Goal: Task Accomplishment & Management: Complete application form

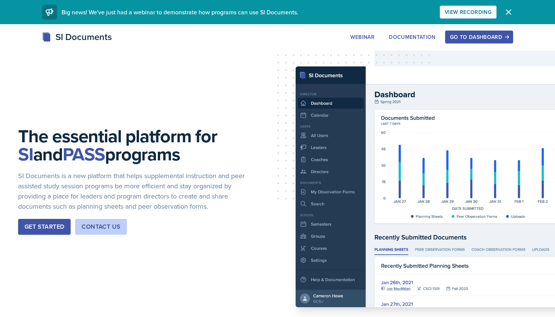
click at [485, 34] on div "Go to Dashboard" at bounding box center [479, 37] width 58 height 6
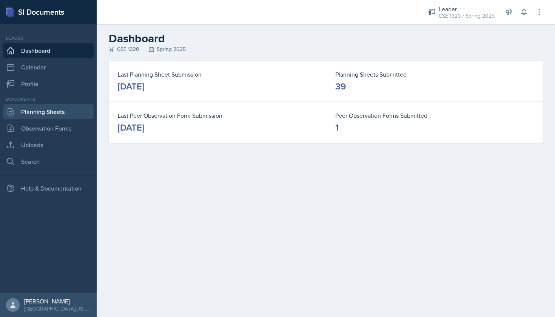
click at [55, 112] on link "Planning Sheets" at bounding box center [48, 111] width 91 height 15
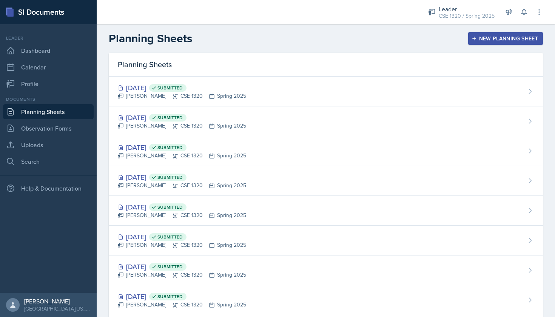
click at [479, 44] on button "New Planning Sheet" at bounding box center [505, 38] width 75 height 13
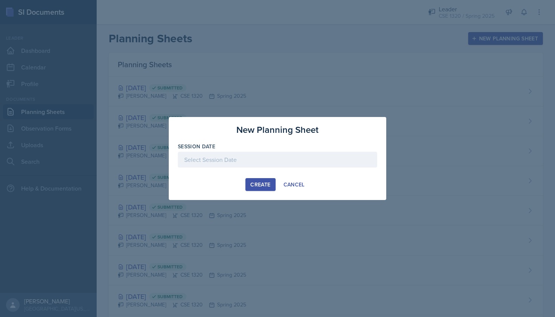
click at [301, 159] on div at bounding box center [277, 160] width 199 height 16
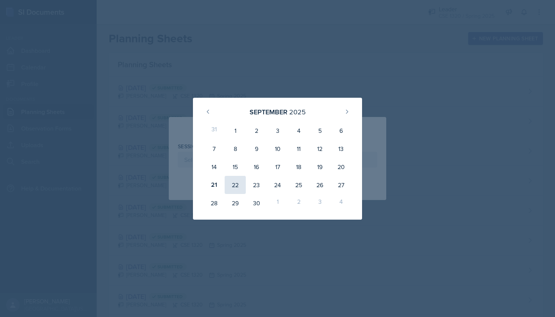
click at [231, 187] on div "22" at bounding box center [234, 185] width 21 height 18
type input "[DATE]"
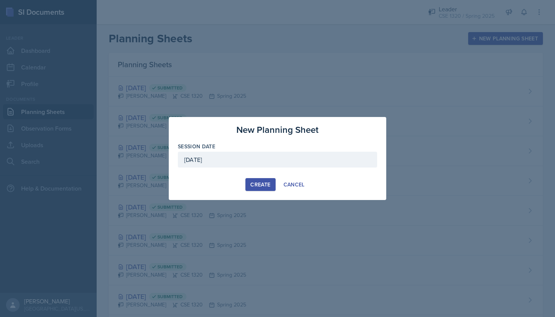
click at [259, 183] on div "Create" at bounding box center [260, 184] width 20 height 6
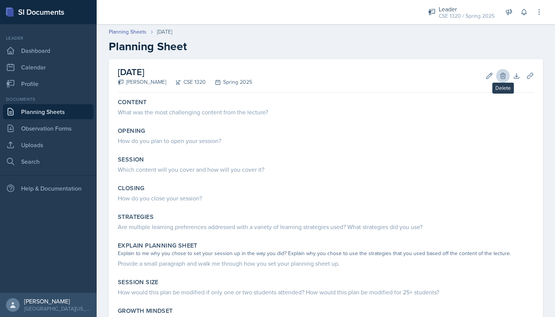
click at [502, 78] on icon at bounding box center [503, 76] width 8 height 8
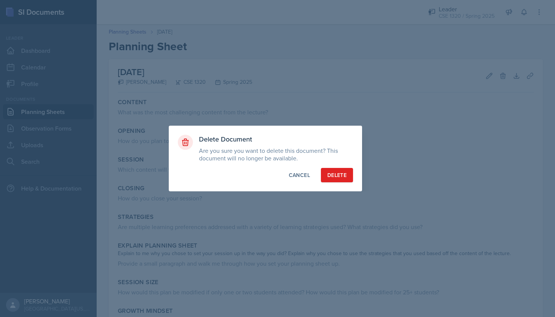
click at [332, 174] on div "Delete" at bounding box center [336, 175] width 19 height 8
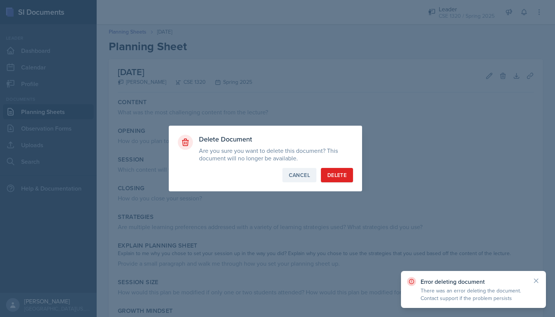
click at [307, 179] on button "Cancel" at bounding box center [299, 175] width 34 height 14
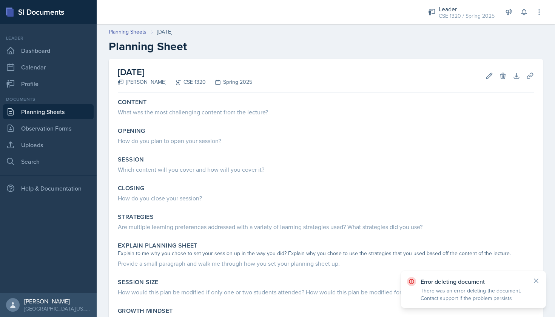
click at [36, 111] on link "Planning Sheets" at bounding box center [48, 111] width 91 height 15
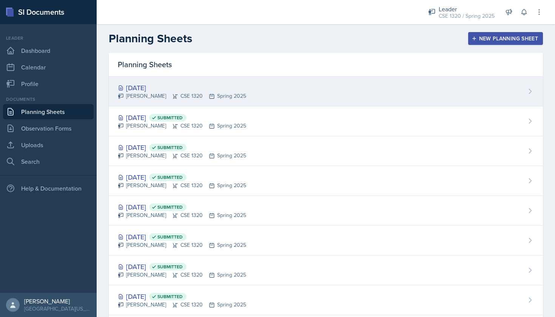
click at [308, 88] on div "Sep 22nd, 2025 Nishan Koirala CSE 1320 Spring 2025" at bounding box center [326, 92] width 434 height 30
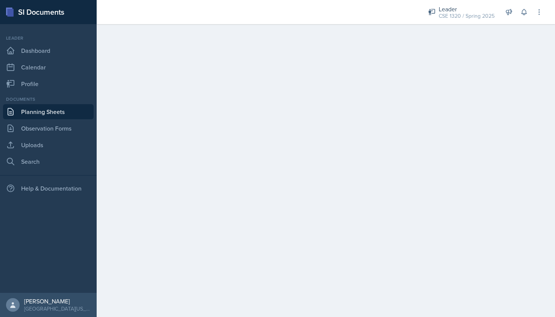
click at [59, 112] on link "Planning Sheets" at bounding box center [48, 111] width 91 height 15
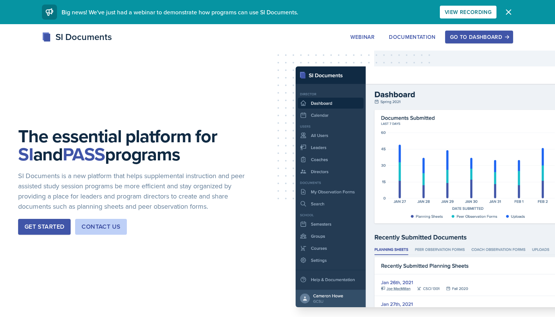
click at [479, 37] on div "Go to Dashboard" at bounding box center [479, 37] width 58 height 6
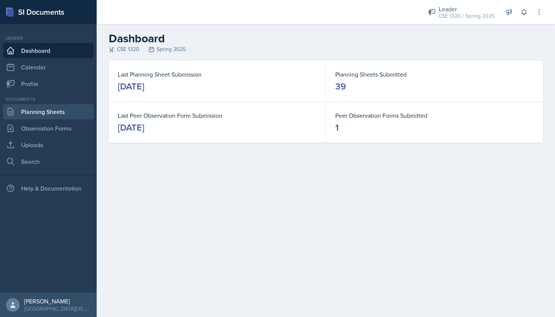
click at [69, 115] on link "Planning Sheets" at bounding box center [48, 111] width 91 height 15
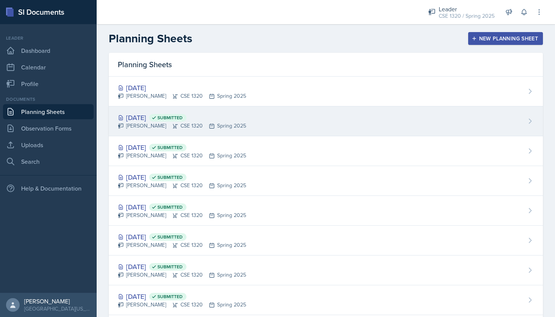
click at [282, 128] on div "[DATE] Submitted [PERSON_NAME] CSE 1320 Spring 2025" at bounding box center [326, 121] width 434 height 30
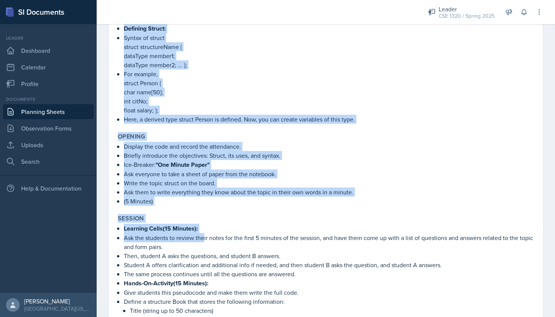
scroll to position [196, 0]
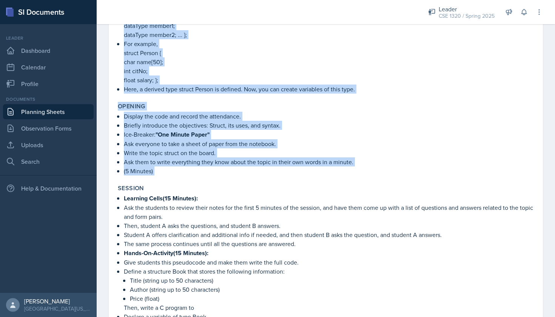
drag, startPoint x: 124, startPoint y: 120, endPoint x: 183, endPoint y: 182, distance: 84.9
click at [65, 111] on link "Planning Sheets" at bounding box center [48, 111] width 91 height 15
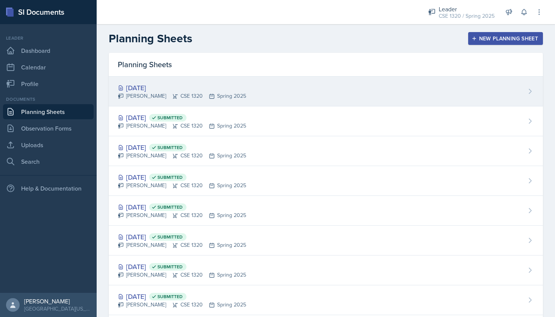
click at [215, 91] on div "[DATE]" at bounding box center [182, 88] width 128 height 10
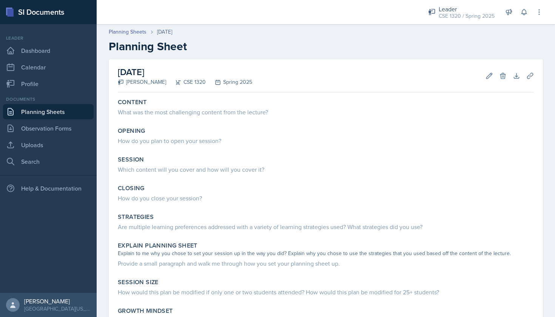
click at [495, 78] on div "Edit Delete" at bounding box center [492, 76] width 27 height 8
click at [504, 78] on icon at bounding box center [502, 76] width 5 height 6
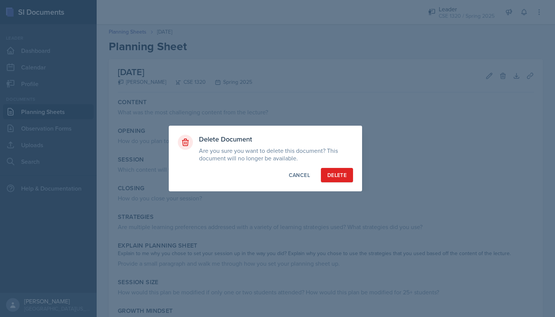
click at [340, 176] on div "Delete" at bounding box center [336, 175] width 19 height 8
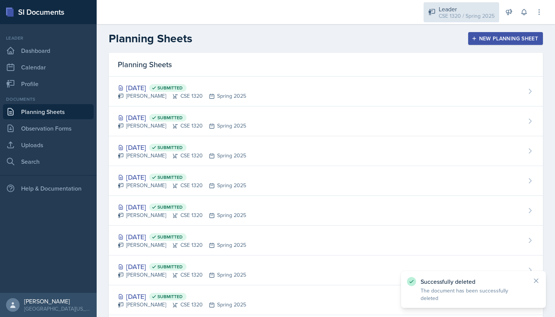
click at [459, 14] on div "CSE 1320 / Spring 2025" at bounding box center [466, 16] width 56 height 8
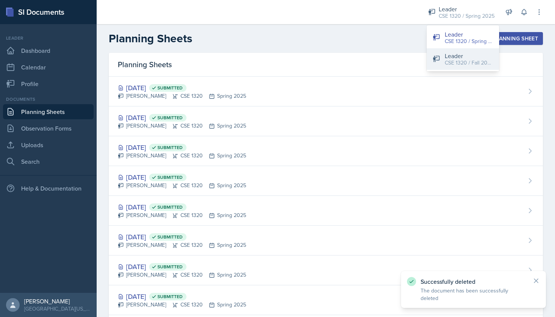
click at [458, 58] on div "Leader" at bounding box center [468, 55] width 48 height 9
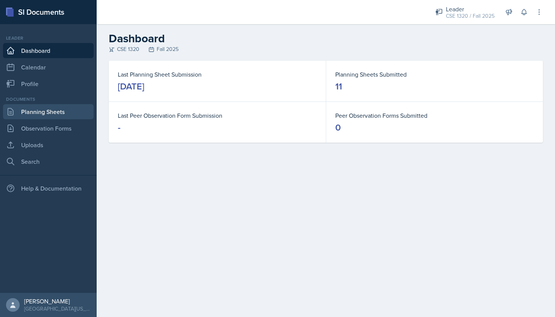
click at [48, 114] on link "Planning Sheets" at bounding box center [48, 111] width 91 height 15
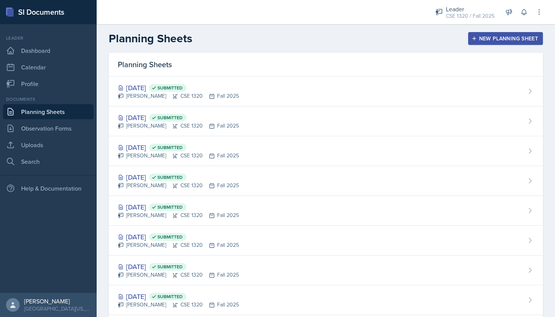
click at [479, 40] on div "New Planning Sheet" at bounding box center [505, 38] width 65 height 6
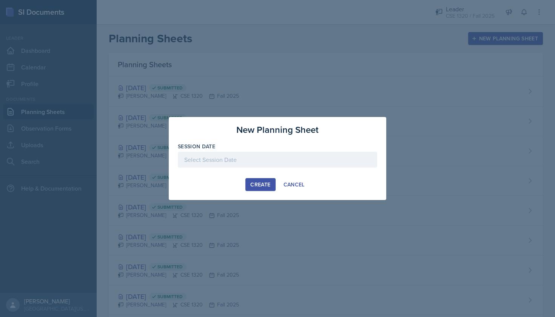
click at [272, 162] on div at bounding box center [277, 160] width 199 height 16
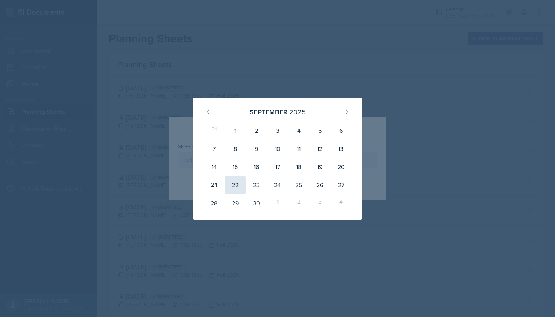
click at [235, 181] on div "22" at bounding box center [234, 185] width 21 height 18
type input "[DATE]"
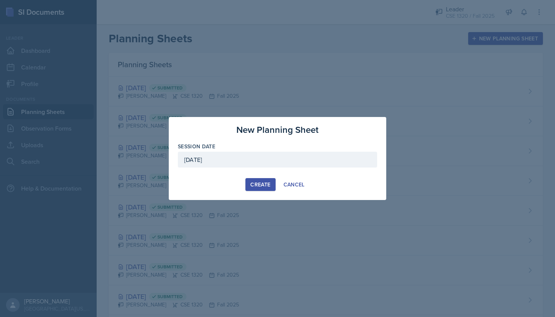
click at [263, 186] on div "Create" at bounding box center [260, 184] width 20 height 6
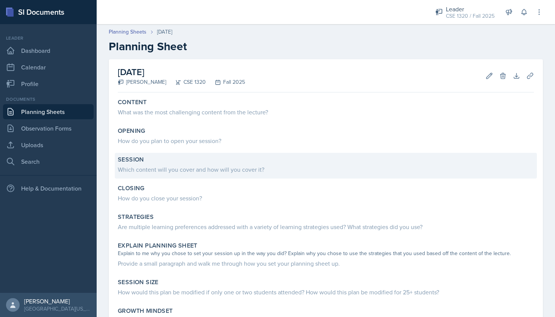
scroll to position [26, 0]
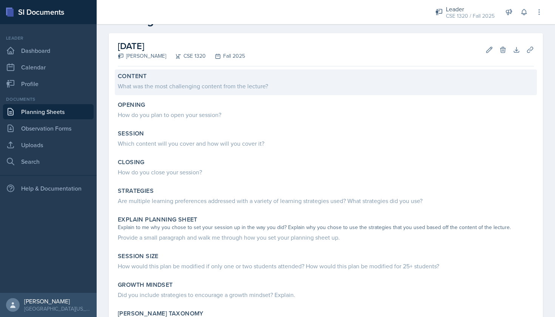
click at [183, 90] on div "What was the most challenging content from the lecture?" at bounding box center [326, 85] width 416 height 9
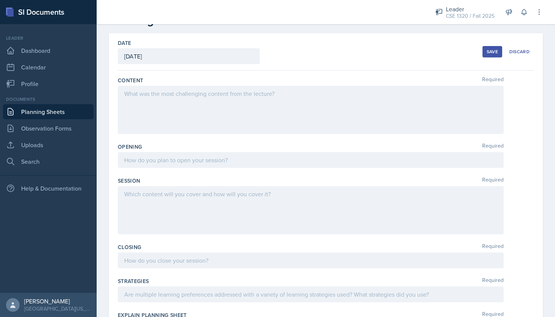
click at [149, 97] on div at bounding box center [311, 110] width 386 height 48
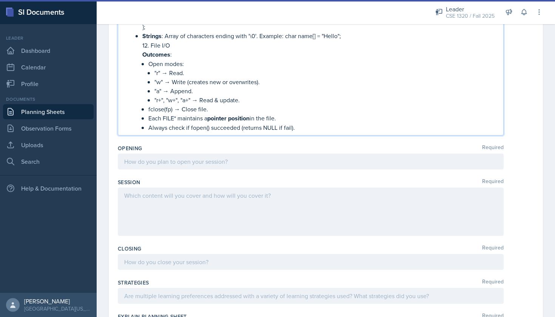
scroll to position [874, 0]
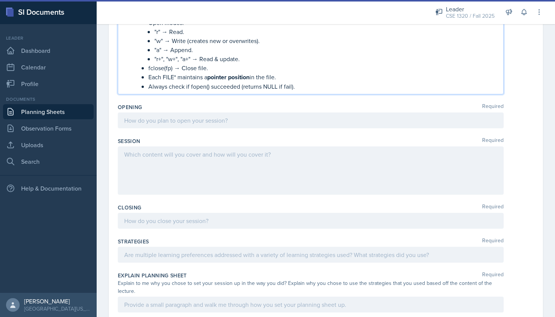
click at [249, 120] on div at bounding box center [311, 120] width 386 height 16
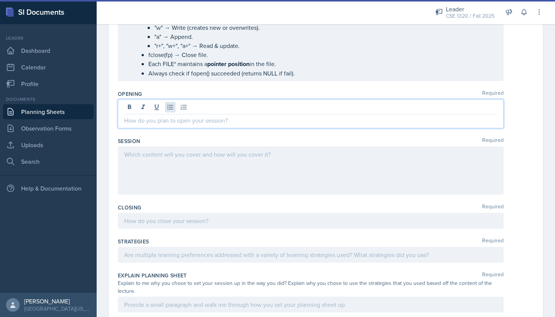
click at [170, 111] on button at bounding box center [170, 107] width 11 height 11
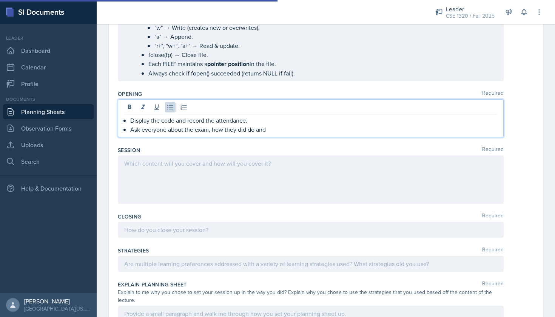
scroll to position [866, 0]
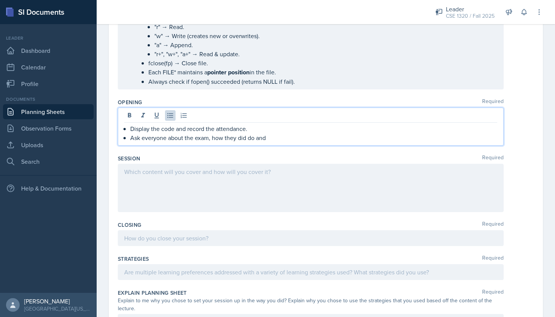
click at [272, 138] on p "Ask everyone about the exam, how they did do and" at bounding box center [313, 137] width 367 height 9
click at [251, 132] on p "Display the code and record the attendance." at bounding box center [313, 128] width 367 height 9
click at [138, 136] on p at bounding box center [313, 137] width 367 height 9
click at [252, 130] on p "Display the code and record the attendance." at bounding box center [313, 128] width 367 height 9
drag, startPoint x: 402, startPoint y: 129, endPoint x: 132, endPoint y: 128, distance: 270.1
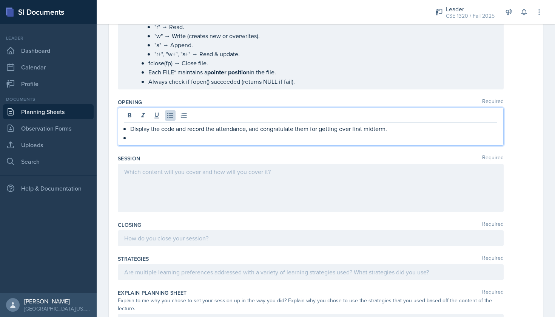
click at [132, 128] on p "Display the code and record the attendance, and congratulate them for getting o…" at bounding box center [313, 128] width 367 height 9
copy p "Display the code and record the attendance, and congratulate them for getting o…"
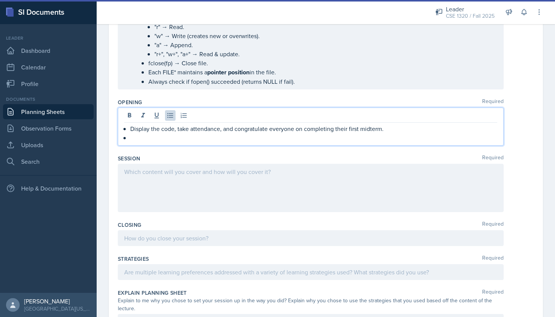
scroll to position [871, 0]
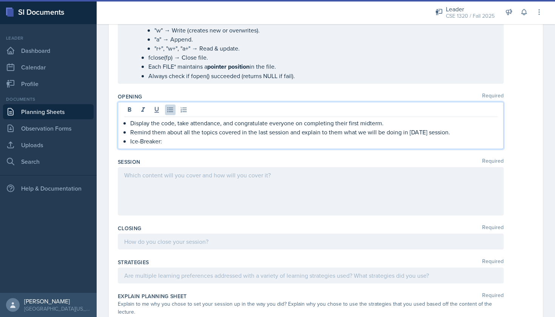
click at [177, 139] on p "Ice-Breaker:" at bounding box center [313, 141] width 367 height 9
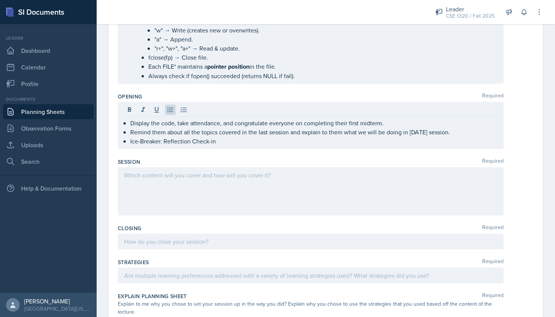
drag, startPoint x: 224, startPoint y: 146, endPoint x: 164, endPoint y: 140, distance: 59.9
click at [164, 140] on div "Display the code, take attendance, and congratulate everyone on completing thei…" at bounding box center [311, 125] width 386 height 47
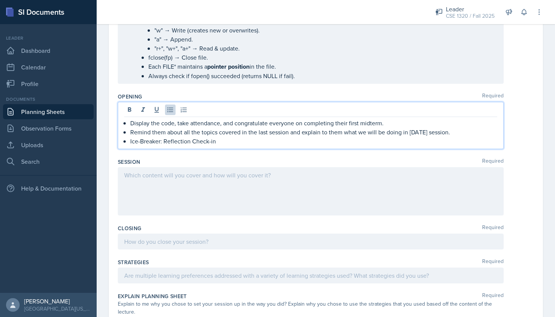
drag, startPoint x: 219, startPoint y: 141, endPoint x: 164, endPoint y: 140, distance: 54.7
click at [164, 140] on p "Ice-Breaker: Reflection Check-in" at bounding box center [313, 141] width 367 height 9
click at [220, 143] on p "Ice-Breaker: Reflection Check-in" at bounding box center [313, 141] width 367 height 9
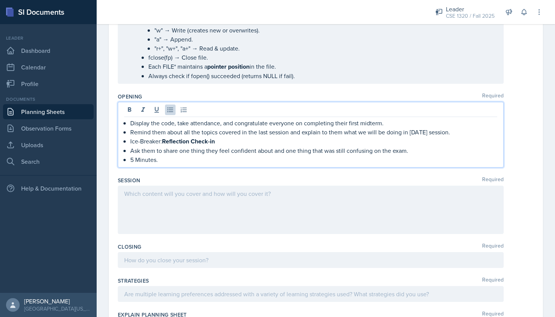
click at [284, 204] on div at bounding box center [311, 210] width 386 height 48
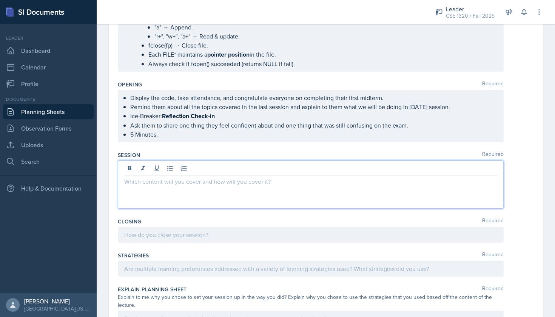
scroll to position [886, 0]
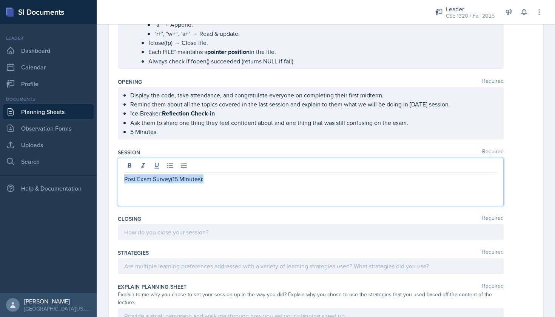
drag, startPoint x: 207, startPoint y: 180, endPoint x: 124, endPoint y: 178, distance: 83.0
click at [124, 178] on div "Post Exam Survey(15 Minutes):" at bounding box center [311, 182] width 386 height 48
click at [127, 167] on icon at bounding box center [130, 166] width 8 height 8
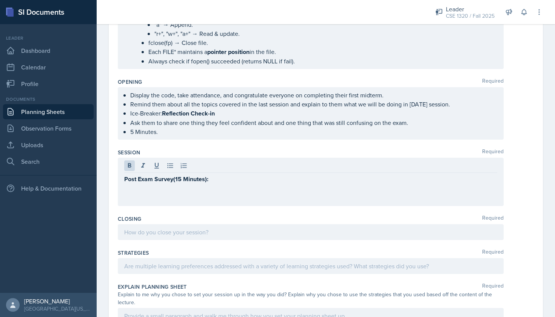
click at [158, 196] on div "Post Exam Survey(15 Minutes):" at bounding box center [311, 182] width 386 height 48
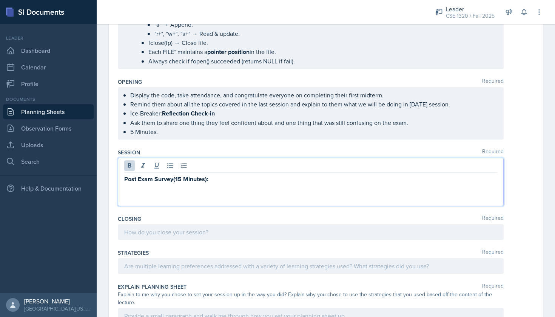
click at [123, 177] on div "Post Exam Survey(15 Minutes):" at bounding box center [311, 182] width 386 height 48
click at [125, 178] on strong "Post Exam Survey(15 Minutes):" at bounding box center [166, 179] width 84 height 9
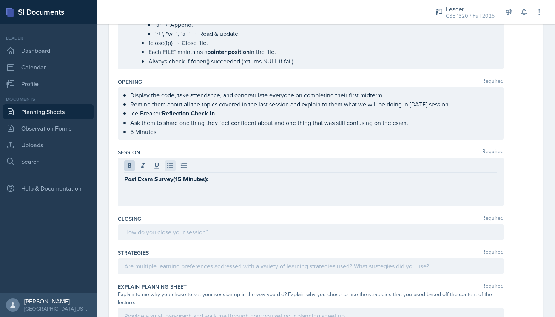
click at [172, 168] on icon at bounding box center [170, 166] width 8 height 8
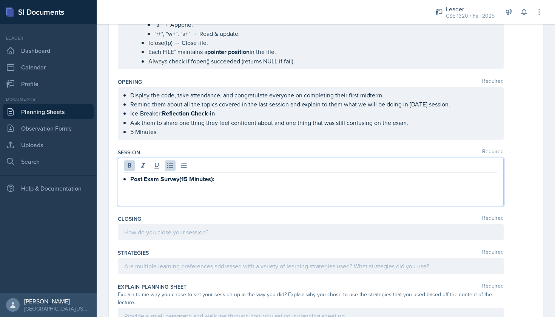
click at [221, 179] on p "Post Exam Survey(15 Minutes):" at bounding box center [313, 178] width 367 height 9
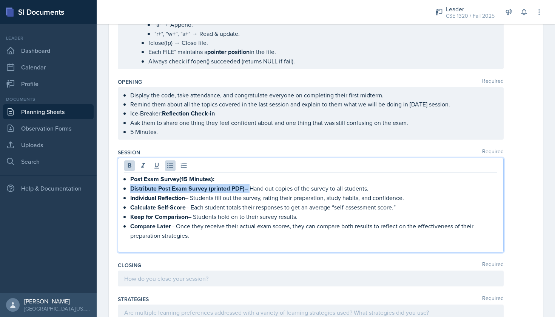
drag, startPoint x: 251, startPoint y: 187, endPoint x: 131, endPoint y: 187, distance: 120.0
click at [131, 187] on p "Distribute Post Exam Survey (printed PDF) – Hand out copies of the survey to al…" at bounding box center [313, 188] width 367 height 9
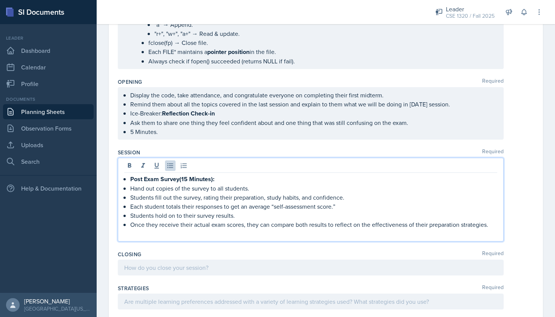
click at [490, 221] on p "Once they receive their actual exam scores, they can compare both results to re…" at bounding box center [313, 224] width 367 height 9
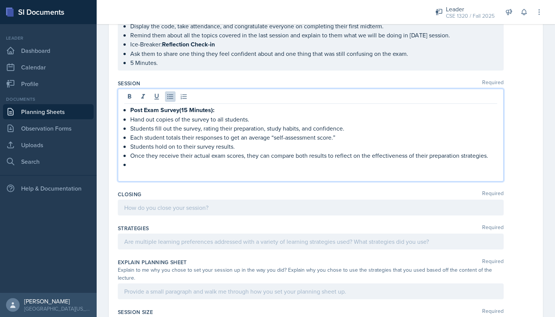
scroll to position [960, 0]
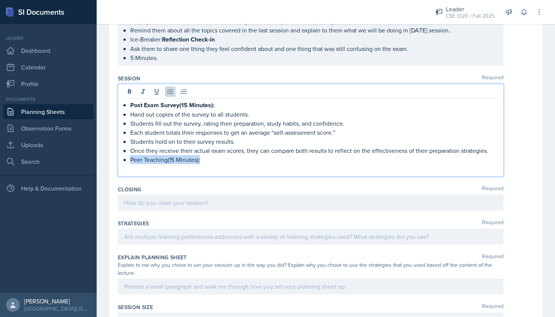
drag, startPoint x: 206, startPoint y: 157, endPoint x: 131, endPoint y: 159, distance: 75.5
click at [131, 159] on p "Peer Teaching(15 Minutes):" at bounding box center [313, 159] width 367 height 9
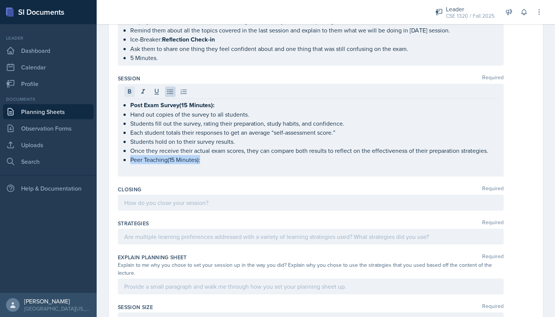
click at [130, 95] on icon at bounding box center [130, 92] width 8 height 8
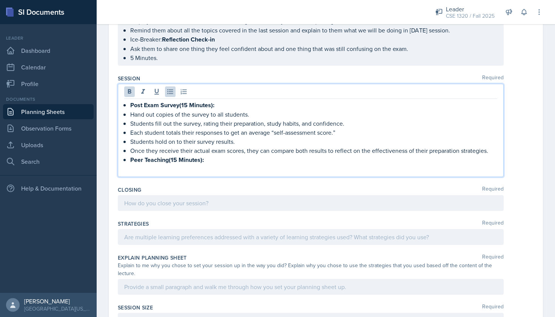
click at [221, 164] on p "Peer Teaching(15 Minutes):" at bounding box center [313, 159] width 367 height 9
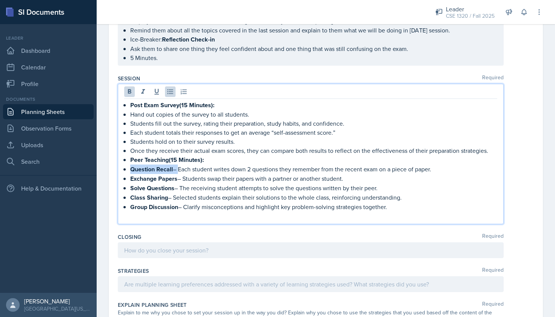
drag, startPoint x: 177, startPoint y: 171, endPoint x: 131, endPoint y: 170, distance: 46.4
click at [131, 170] on p "Question Recall – Each student writes down 2 questions they remember from the r…" at bounding box center [313, 168] width 367 height 9
drag, startPoint x: 183, startPoint y: 179, endPoint x: 131, endPoint y: 176, distance: 52.9
click at [131, 176] on p "Exchange Papers – Students swap their papers with a partner or another student." at bounding box center [313, 178] width 367 height 9
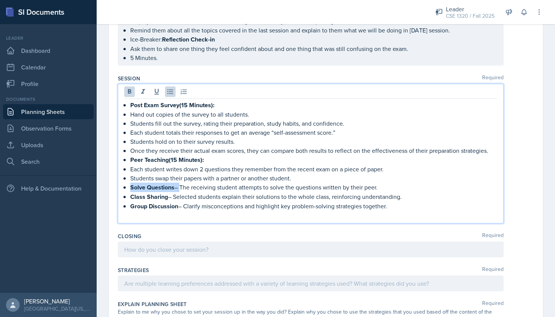
drag, startPoint x: 178, startPoint y: 188, endPoint x: 131, endPoint y: 187, distance: 47.5
click at [131, 187] on p "Solve Questions – The receiving student attempts to solve the questions written…" at bounding box center [313, 187] width 367 height 9
drag, startPoint x: 172, startPoint y: 197, endPoint x: 132, endPoint y: 197, distance: 40.4
click at [132, 197] on p "Class Sharing – Selected students explain their solutions to the whole class, r…" at bounding box center [313, 196] width 367 height 9
drag, startPoint x: 182, startPoint y: 204, endPoint x: 129, endPoint y: 203, distance: 53.2
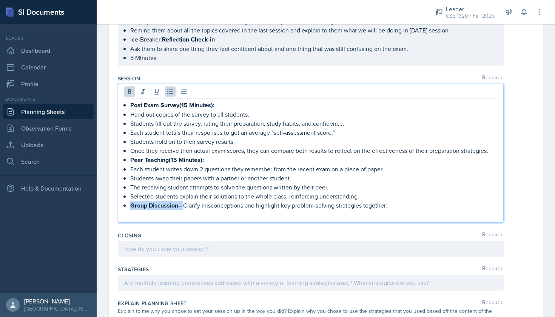
click at [129, 203] on div "Post Exam Survey(15 Minutes): Hand out copies of the survey to all students. St…" at bounding box center [310, 159] width 373 height 119
click at [131, 206] on p "Clarify misconceptions and highlight key problem-solving strategies together." at bounding box center [313, 205] width 367 height 9
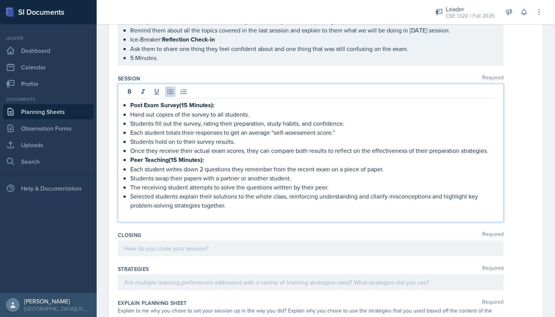
click at [232, 207] on p "Selected students explain their solutions to the whole class, reinforcing under…" at bounding box center [313, 201] width 367 height 18
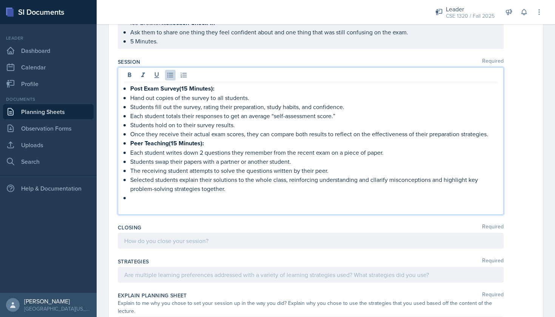
scroll to position [981, 0]
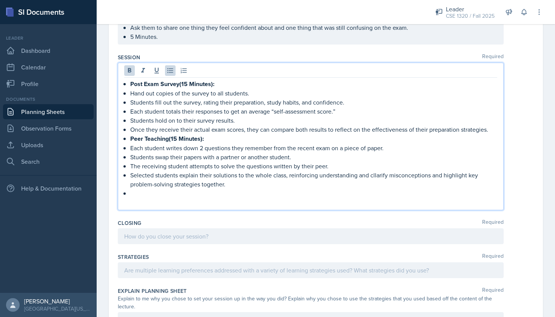
click at [188, 86] on strong "Post Exam Survey(15 Minutes):" at bounding box center [172, 84] width 84 height 9
click at [175, 139] on strong "Peer Teaching(15 Minutes):" at bounding box center [167, 138] width 74 height 9
click at [129, 196] on div "Post Exam Survey(20 Minutes): Hand out copies of the survey to all students. St…" at bounding box center [310, 143] width 373 height 128
click at [154, 235] on div at bounding box center [311, 236] width 386 height 16
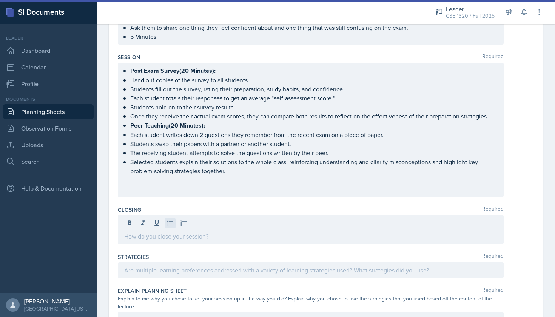
click at [171, 226] on icon at bounding box center [170, 223] width 8 height 8
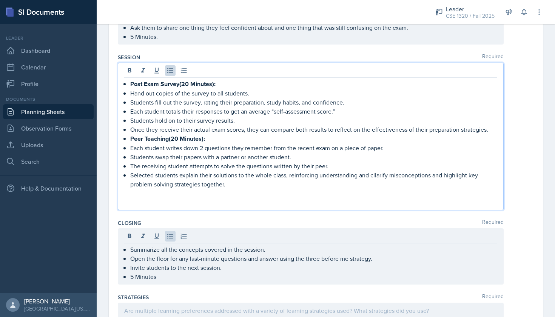
click at [306, 190] on div "Post Exam Survey(20 Minutes): Hand out copies of the survey to all students. St…" at bounding box center [310, 143] width 373 height 128
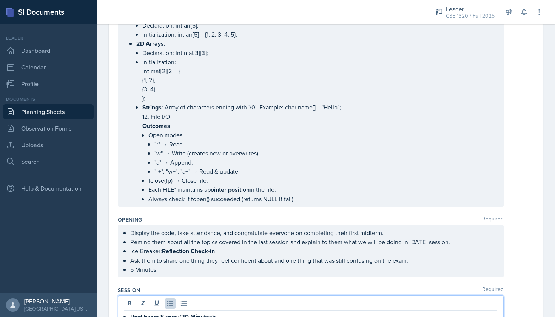
scroll to position [1020, 0]
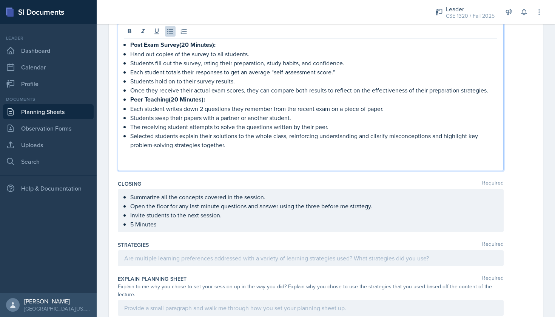
click at [238, 226] on ul "Summarize all the concepts covered in the session. Open the floor for any last-…" at bounding box center [313, 210] width 367 height 36
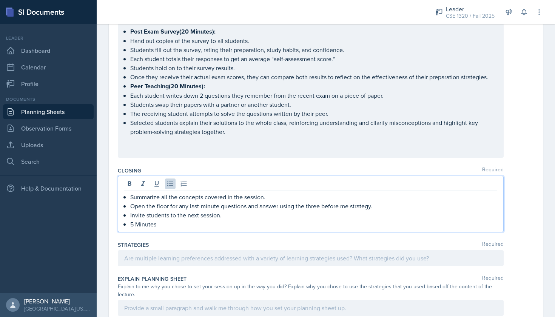
click at [212, 261] on div at bounding box center [311, 258] width 386 height 16
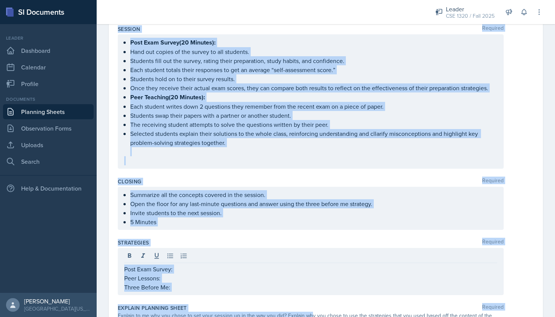
scroll to position [1016, 0]
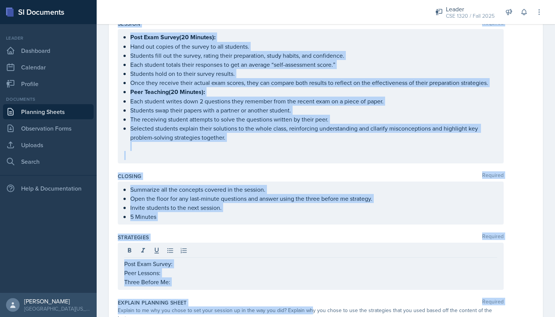
drag, startPoint x: 117, startPoint y: 48, endPoint x: 309, endPoint y: 312, distance: 327.0
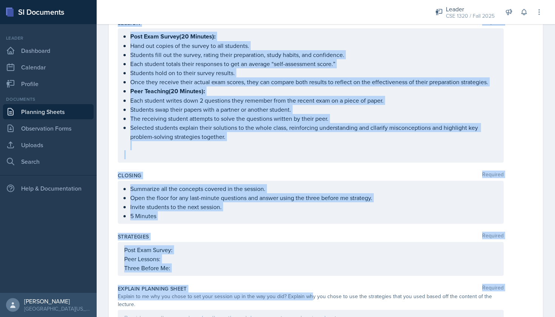
copy div "Loremip Dolorsit Amet Cons Adipis(52 Elitsed): Doei tem incidi ut lab etdolo ma…"
click at [195, 246] on p "Post Exam Survey:" at bounding box center [310, 249] width 373 height 9
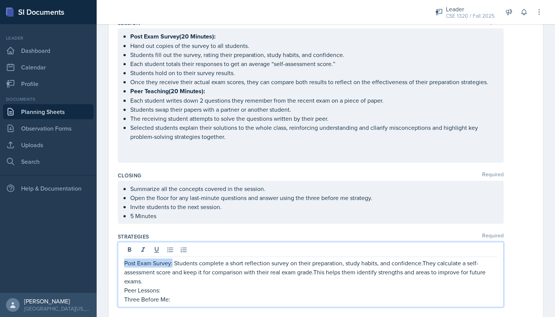
drag, startPoint x: 173, startPoint y: 264, endPoint x: 125, endPoint y: 263, distance: 47.9
click at [125, 263] on p "Post Exam Survey: Students complete a short reflection survey on their preparat…" at bounding box center [310, 271] width 373 height 27
click at [172, 283] on p "Post Exam Survey: Students complete a short reflection survey on their preparat…" at bounding box center [310, 272] width 373 height 28
drag, startPoint x: 163, startPoint y: 291, endPoint x: 123, endPoint y: 289, distance: 40.0
click at [123, 289] on div "Post Exam Survey: Students complete a short reflection survey on their preparat…" at bounding box center [311, 275] width 386 height 66
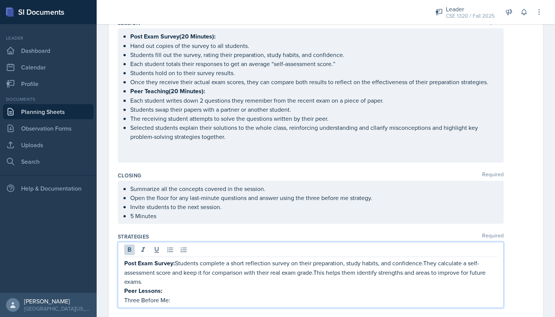
click at [201, 301] on p "Three Before Me:" at bounding box center [310, 299] width 373 height 9
drag, startPoint x: 177, startPoint y: 302, endPoint x: 123, endPoint y: 300, distance: 53.2
click at [123, 300] on div "Post Exam Survey: Students complete a short reflection survey on their preparat…" at bounding box center [311, 275] width 386 height 66
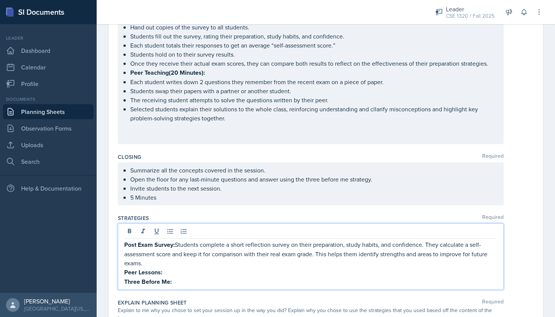
scroll to position [1037, 0]
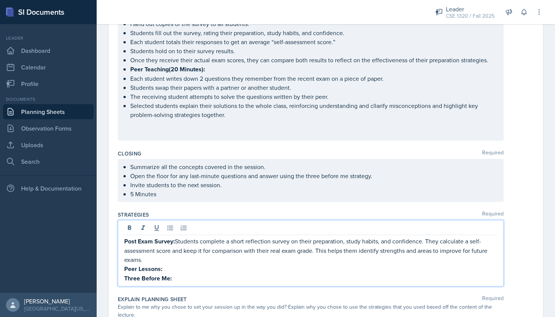
click at [172, 268] on p "Peer Lessons:" at bounding box center [310, 268] width 373 height 9
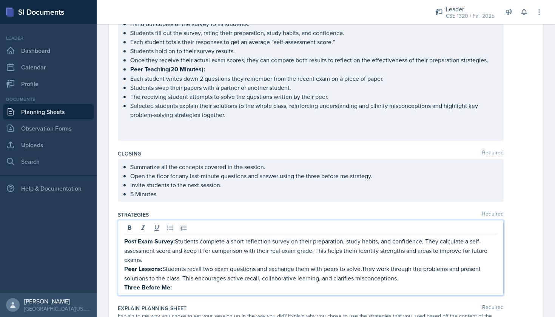
click at [364, 269] on p "Peer Lessons: Students recall two exam questions and exchange them with peers t…" at bounding box center [310, 273] width 373 height 18
click at [187, 288] on p "Three Before Me:" at bounding box center [310, 287] width 373 height 9
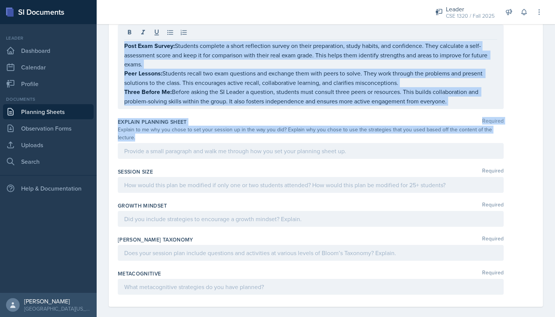
scroll to position [0, 0]
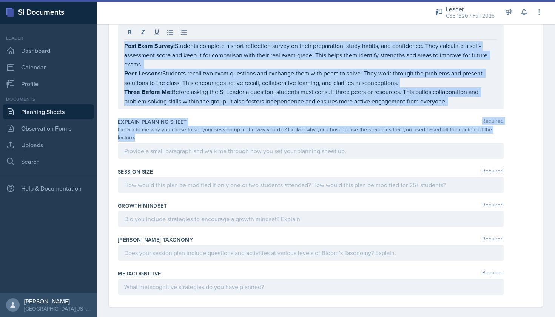
drag, startPoint x: 118, startPoint y: 102, endPoint x: 265, endPoint y: 141, distance: 151.5
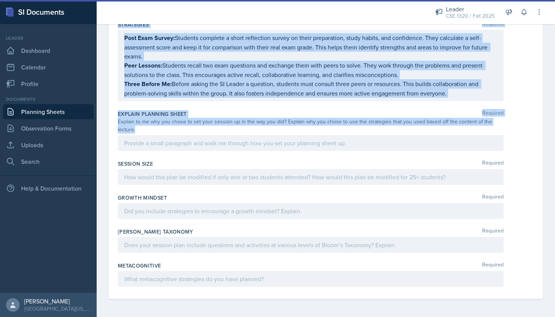
scroll to position [1220, 0]
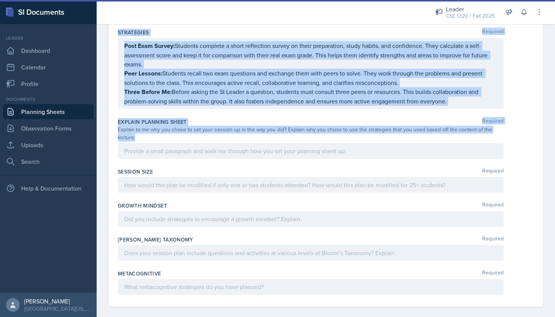
copy div "Loremip Dolorsit 7. AMETC ADIPI (Elitsedd Eiusmodt Inci utl Etdoloremag Aliquae…"
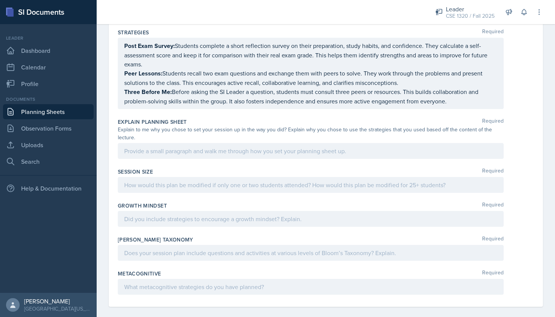
click at [182, 143] on div at bounding box center [311, 151] width 386 height 16
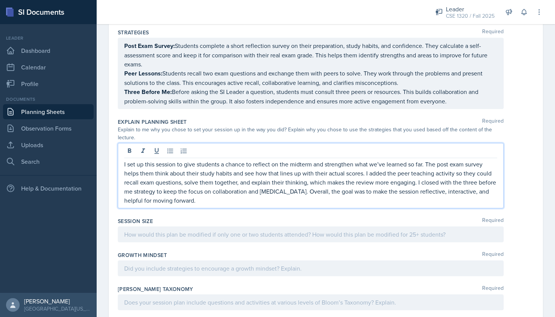
scroll to position [1226, 0]
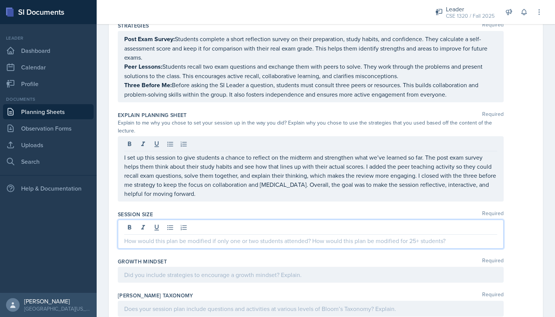
click at [211, 220] on div at bounding box center [311, 234] width 386 height 29
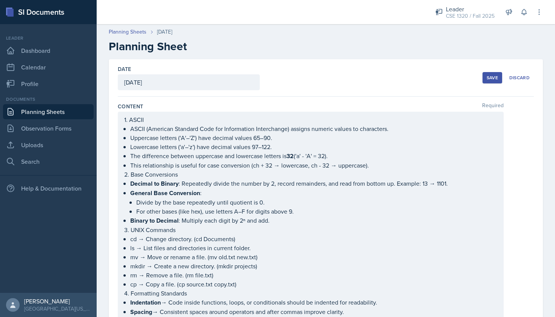
scroll to position [0, 0]
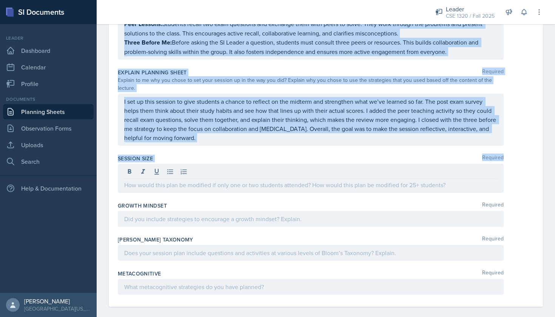
drag, startPoint x: 118, startPoint y: 104, endPoint x: 209, endPoint y: 172, distance: 113.2
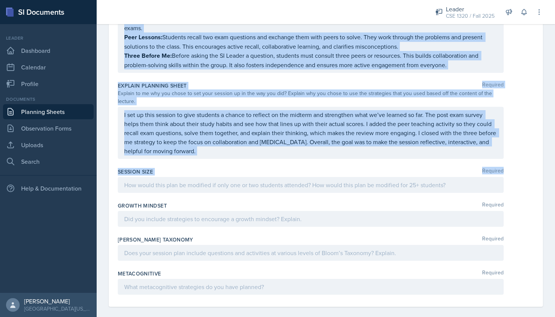
copy div "Loremip Dolorsit 7. AMETC ADIPI (Elitsedd Eiusmodt Inci utl Etdoloremag Aliquae…"
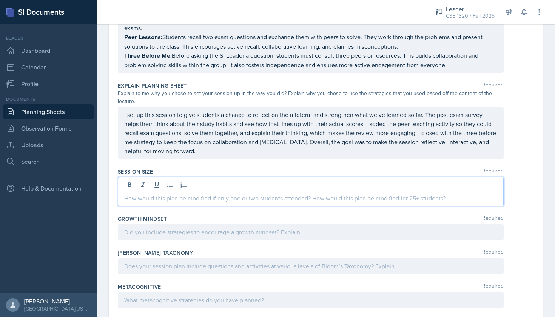
click at [191, 180] on div at bounding box center [311, 191] width 386 height 29
paste div
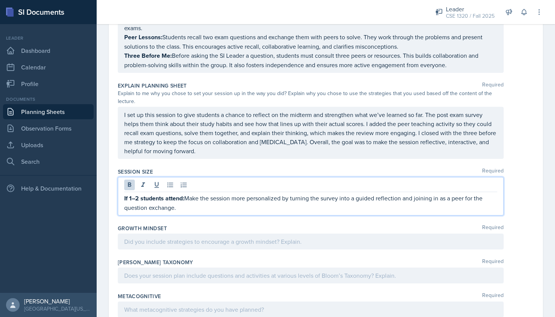
click at [136, 194] on strong "If 1–2 students attend:" at bounding box center [154, 198] width 60 height 9
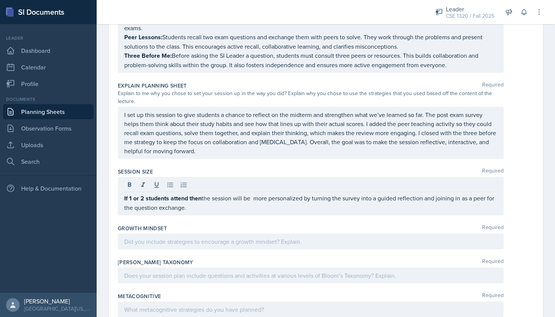
click at [193, 204] on div "If 1 or 2 students attend then the session will be more personalized by turning…" at bounding box center [311, 196] width 386 height 38
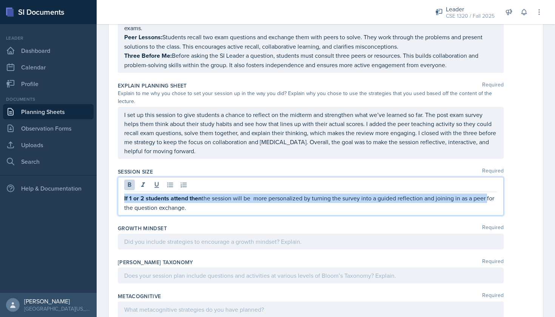
drag, startPoint x: 489, startPoint y: 190, endPoint x: 126, endPoint y: 183, distance: 363.7
click at [126, 183] on div "If 1 or 2 students attend then the session will be more personalized by turning…" at bounding box center [311, 196] width 386 height 38
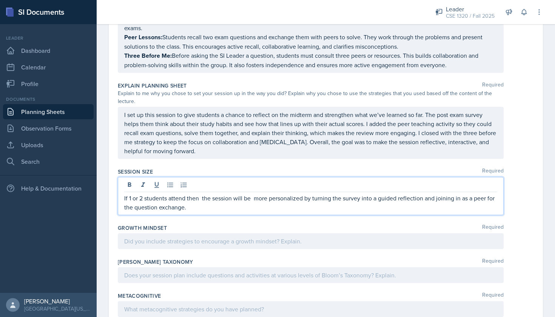
click at [209, 200] on p "If 1 or 2 students attend then the session will be more personalized by turning…" at bounding box center [310, 203] width 373 height 18
click at [124, 194] on p "If 1 or 2 students attend then the session will be more personalized by turning…" at bounding box center [310, 203] width 373 height 18
click at [169, 181] on icon at bounding box center [170, 185] width 8 height 8
click at [134, 194] on p "If 1 or 2 students attend then the session will be more personalized by turning…" at bounding box center [313, 203] width 367 height 18
click at [224, 199] on p "If only 1 or 2 students attend, then the session will be more personalized by t…" at bounding box center [313, 203] width 367 height 18
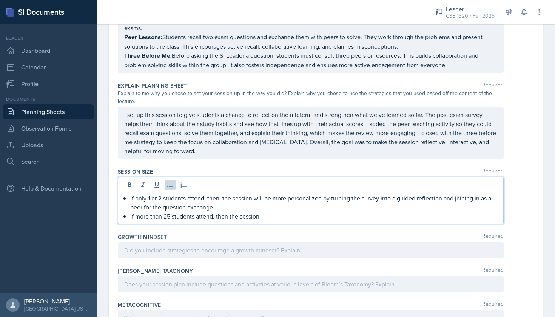
click at [221, 194] on p "If only 1 or 2 students attend, then the session will be more personalized by t…" at bounding box center [313, 203] width 367 height 18
click at [265, 212] on p "If more than 25 students attend, then the session" at bounding box center [313, 216] width 367 height 9
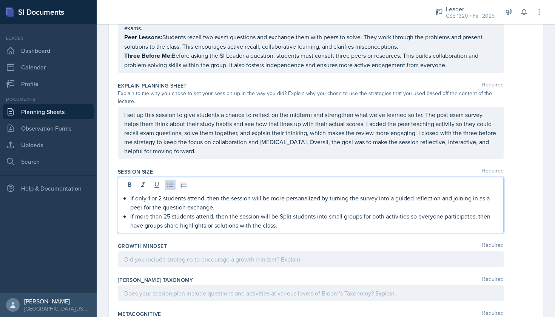
click at [290, 212] on p "If more than 25 students attend, then the session will be Split students into s…" at bounding box center [313, 221] width 367 height 18
click at [273, 254] on div at bounding box center [311, 259] width 386 height 16
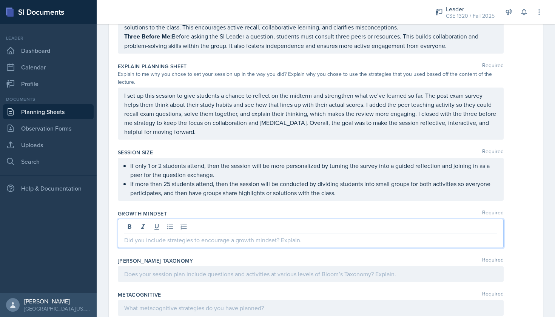
scroll to position [1275, 0]
click at [280, 165] on div "If only 1 or 2 students attend, then the session will be more personalized by t…" at bounding box center [311, 178] width 386 height 43
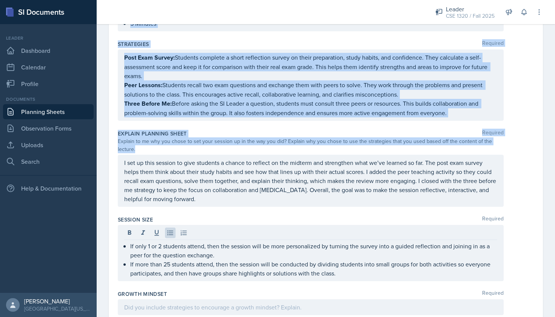
scroll to position [1296, 0]
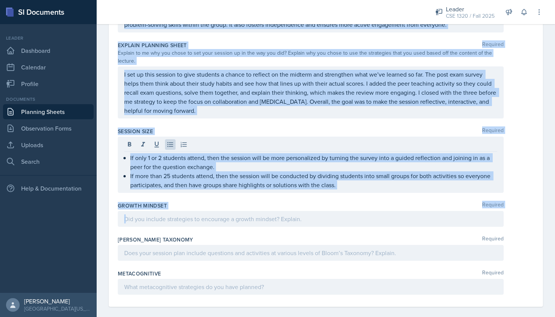
drag, startPoint x: 118, startPoint y: 107, endPoint x: 238, endPoint y: 226, distance: 169.4
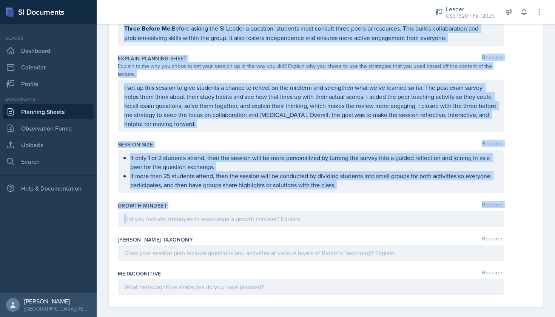
copy div "Loremip Dolorsit 7. AMETC ADIPI (Elitsedd Eiusmodt Inci utl Etdoloremag Aliquae…"
click at [203, 217] on div at bounding box center [311, 219] width 386 height 16
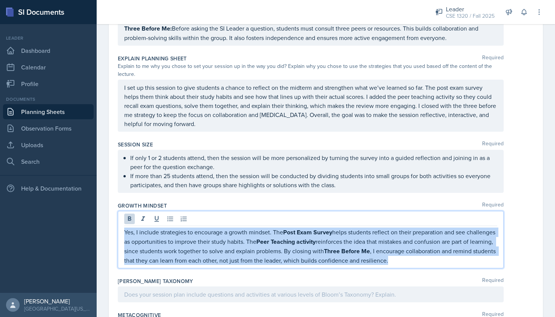
drag, startPoint x: 436, startPoint y: 249, endPoint x: 125, endPoint y: 222, distance: 312.4
click at [125, 227] on p "Yes, I include strategies to encourage a growth mindset. The Post Exam Survey h…" at bounding box center [310, 245] width 373 height 37
click at [450, 254] on p "Yes, I include strategies to encourage a growth mindset. The Post Exam Survey h…" at bounding box center [310, 245] width 373 height 37
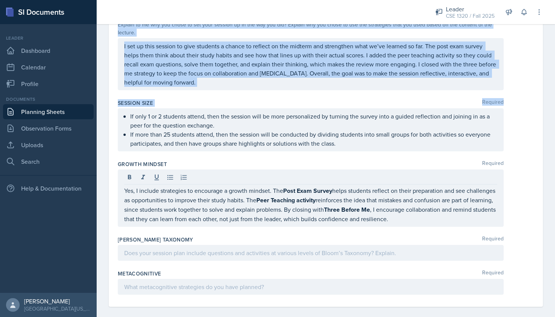
scroll to position [0, 0]
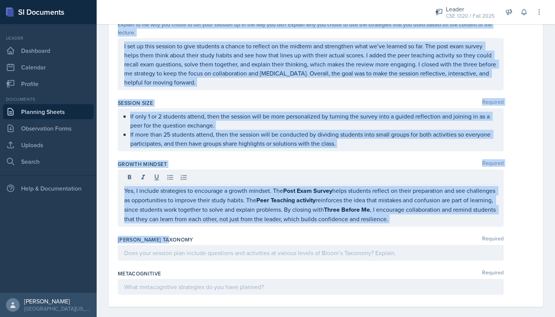
drag, startPoint x: 118, startPoint y: 59, endPoint x: 220, endPoint y: 233, distance: 201.6
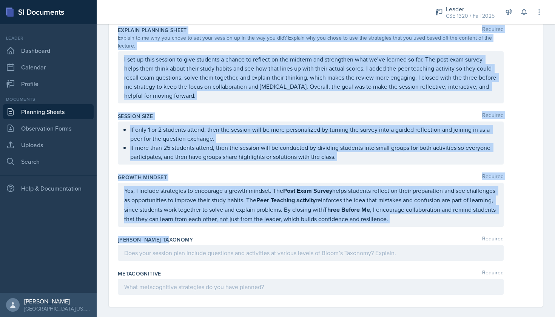
copy div "Loremip Dolorsit 7. AMETC ADIPI (Elitsedd Eiusmodt Inci utl Etdoloremag Aliquae…"
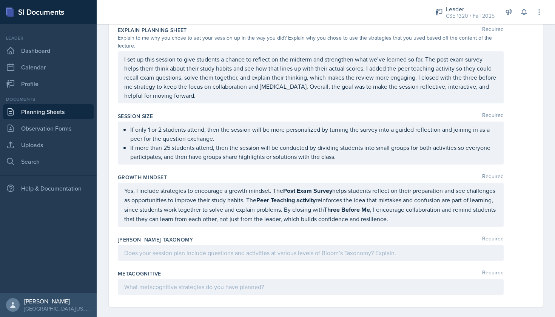
click at [194, 245] on div at bounding box center [311, 253] width 386 height 16
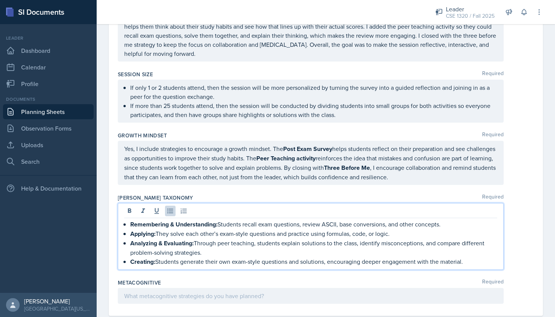
scroll to position [1362, 0]
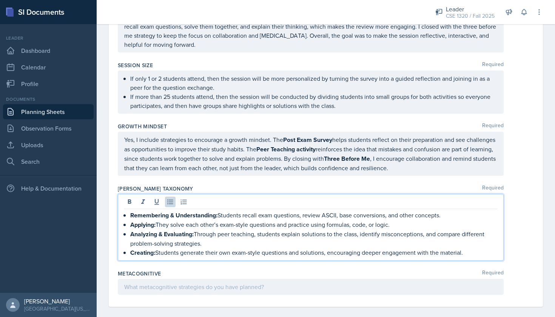
drag, startPoint x: 305, startPoint y: 207, endPoint x: 450, endPoint y: 205, distance: 144.9
click at [450, 210] on p "Remembering & Understanding: Students recall exam questions, review ASCII, base…" at bounding box center [313, 214] width 367 height 9
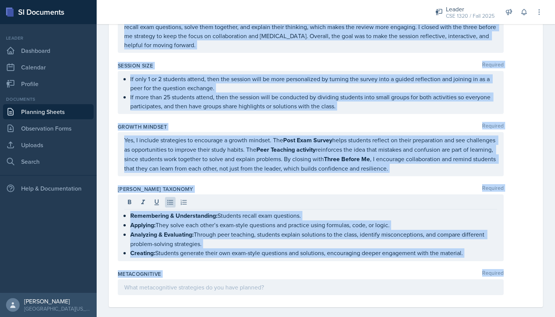
scroll to position [0, 0]
drag, startPoint x: 117, startPoint y: 106, endPoint x: 255, endPoint y: 277, distance: 219.5
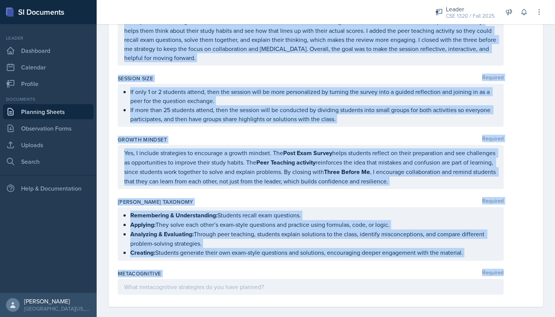
copy div "Loremip Dolorsit 7. AMETC ADIPI (Elitsedd Eiusmodt Inci utl Etdoloremag Aliquae…"
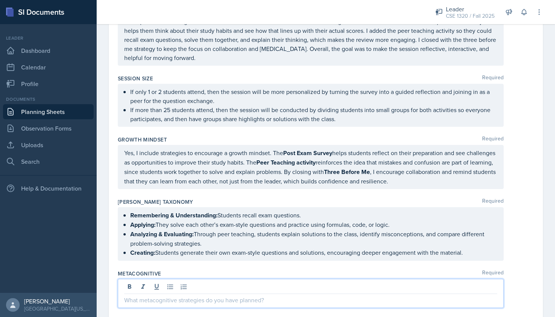
click at [190, 279] on div at bounding box center [311, 293] width 386 height 29
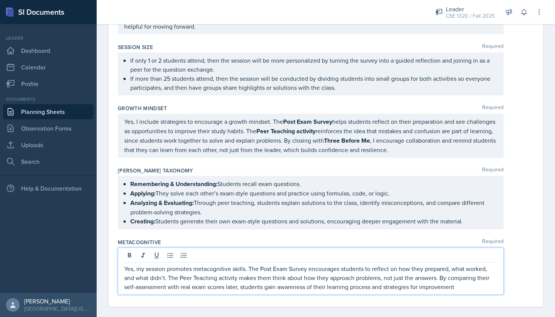
scroll to position [0, 0]
click at [343, 238] on div "Metacognitive Required" at bounding box center [326, 242] width 416 height 8
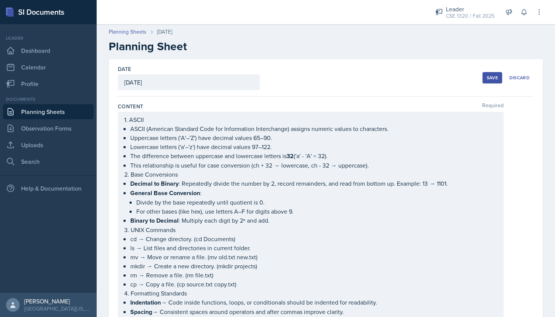
click at [490, 82] on button "Save" at bounding box center [492, 77] width 20 height 11
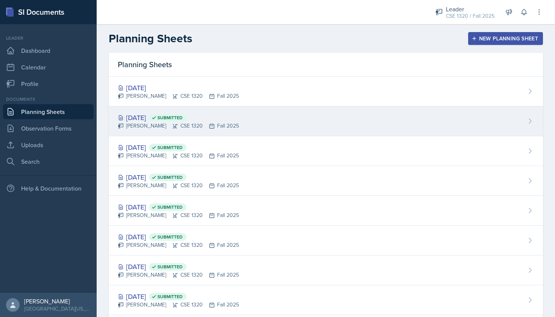
click at [257, 128] on div "[DATE] Submitted [PERSON_NAME] CSE 1320 Fall 2025" at bounding box center [326, 121] width 434 height 30
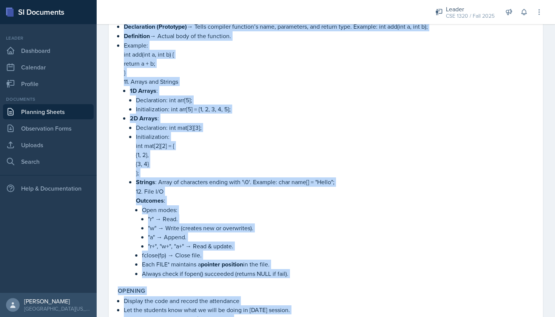
scroll to position [705, 0]
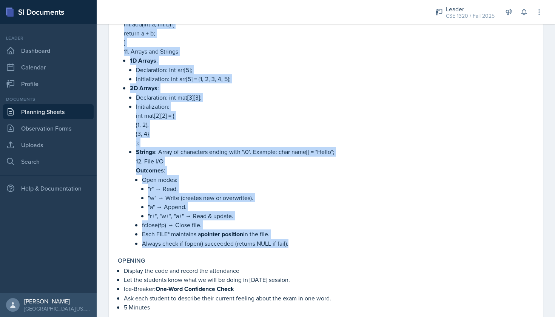
drag, startPoint x: 117, startPoint y: 123, endPoint x: 299, endPoint y: 243, distance: 218.6
copy div "1. ASCII ASCII (American Standard Code for Information Interchange) assigns num…"
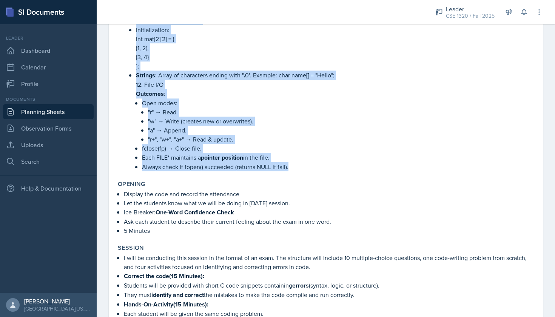
scroll to position [827, 0]
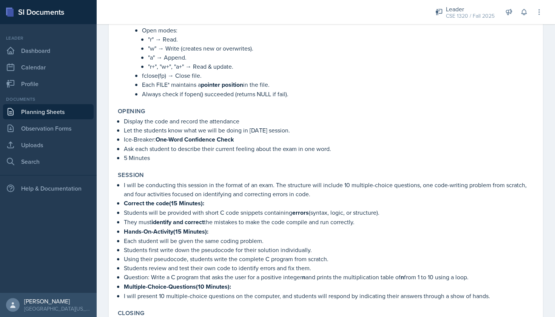
scroll to position [1068, 0]
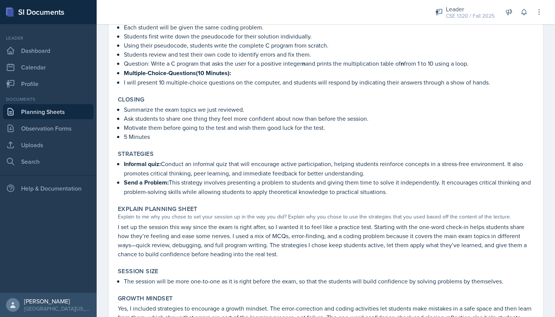
click at [68, 110] on link "Planning Sheets" at bounding box center [48, 111] width 91 height 15
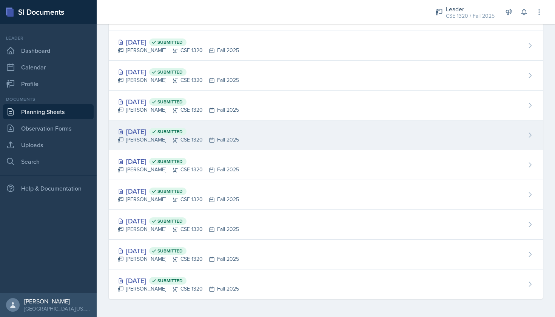
scroll to position [135, 0]
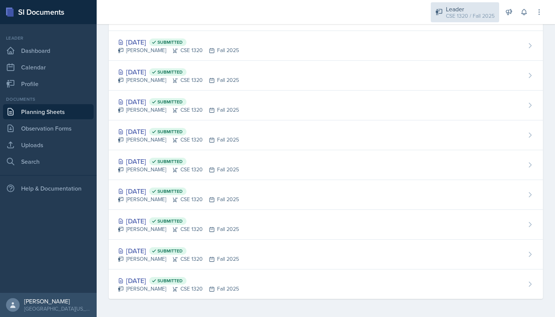
click at [478, 14] on div "CSE 1320 / Fall 2025" at bounding box center [470, 16] width 49 height 8
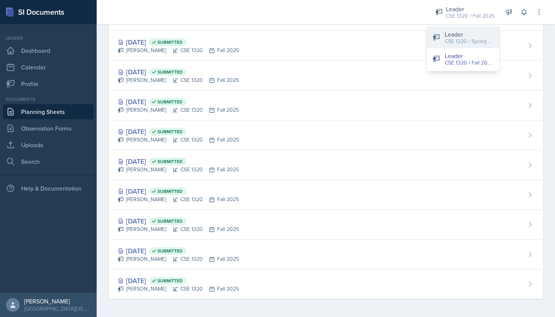
click at [467, 37] on div "CSE 1320 / Spring 2025" at bounding box center [468, 41] width 48 height 8
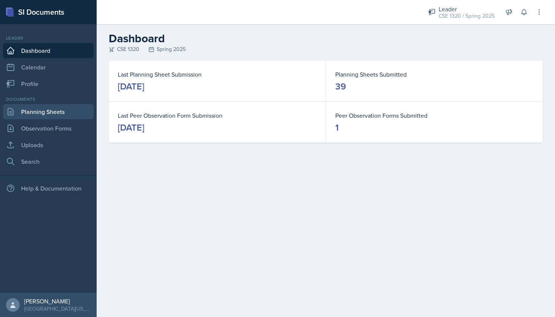
click at [75, 106] on link "Planning Sheets" at bounding box center [48, 111] width 91 height 15
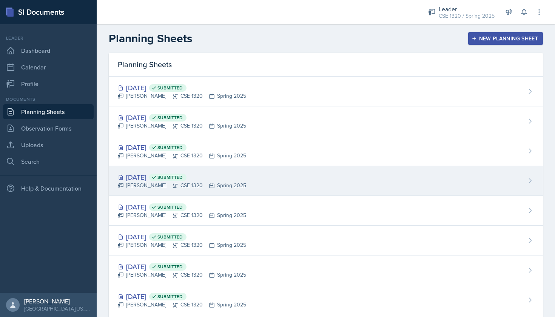
scroll to position [9, 0]
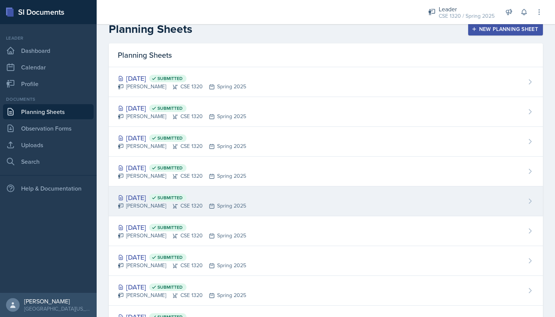
click at [285, 206] on div "Apr 18th, 2025 Submitted Nishan Koirala CSE 1320 Spring 2025" at bounding box center [326, 201] width 434 height 30
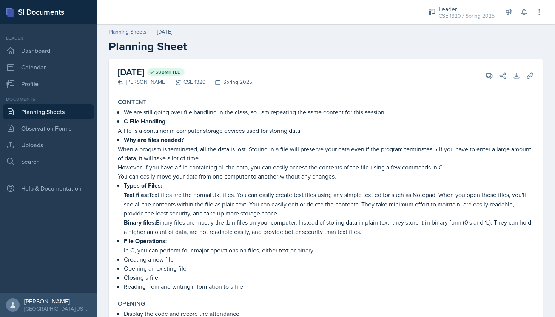
scroll to position [79, 0]
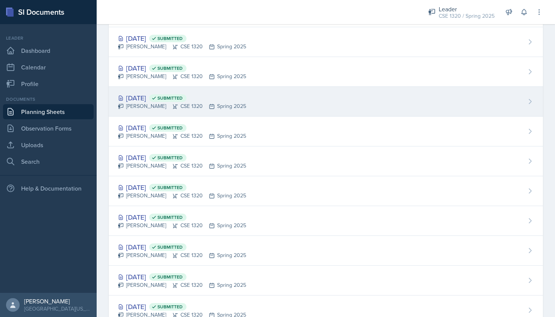
click at [272, 104] on div "Apr 21st, 2025 Submitted Nishan Koirala CSE 1320 Spring 2025" at bounding box center [326, 102] width 434 height 30
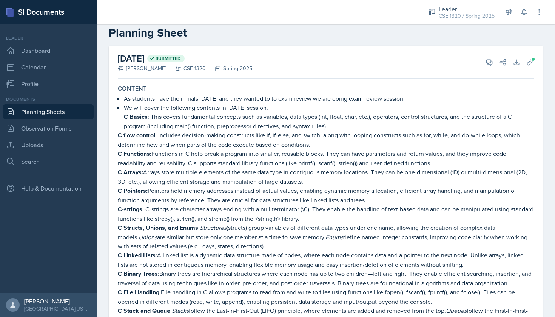
scroll to position [40, 0]
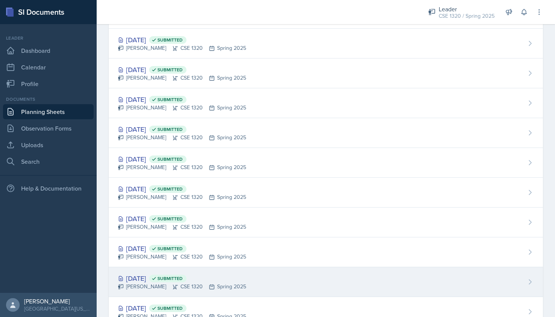
scroll to position [754, 0]
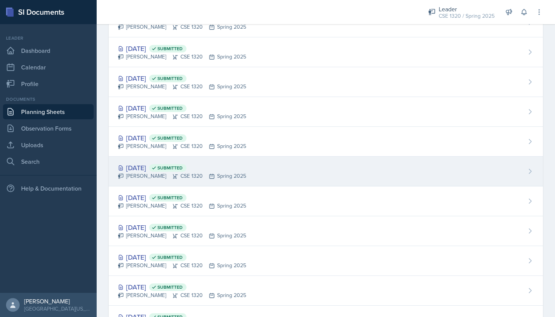
click at [263, 174] on div "Feb 14th, 2025 Submitted Nishan Koirala CSE 1320 Spring 2025" at bounding box center [326, 172] width 434 height 30
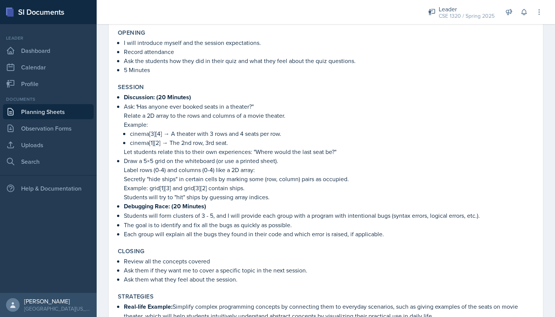
scroll to position [147, 0]
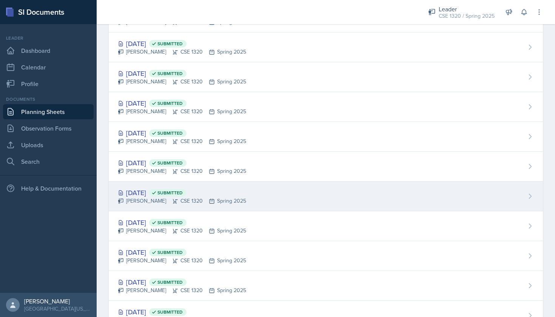
scroll to position [527, 0]
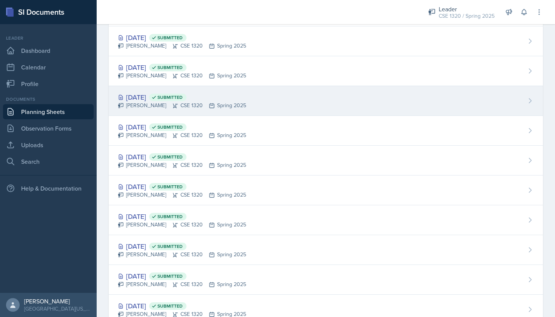
click at [299, 109] on div "Mar 17th, 2025 Submitted Nishan Koirala CSE 1320 Spring 2025" at bounding box center [326, 101] width 434 height 30
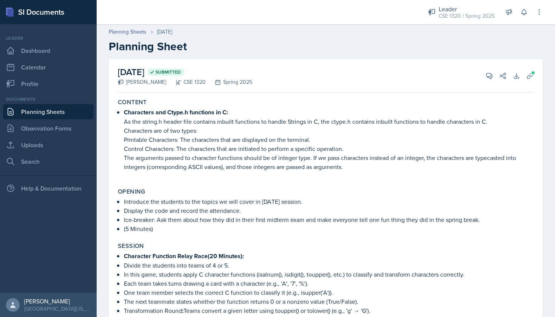
scroll to position [7, 0]
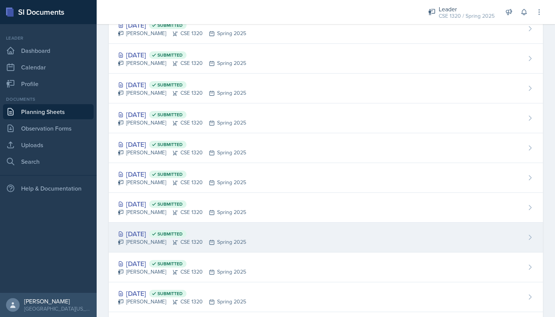
scroll to position [392, 0]
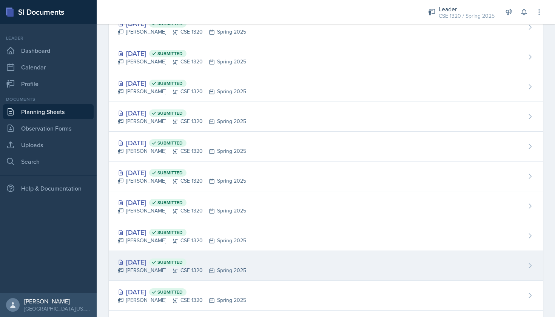
click at [268, 261] on div "Mar 7th, 2025 Submitted Nishan Koirala CSE 1320 Spring 2025" at bounding box center [326, 266] width 434 height 30
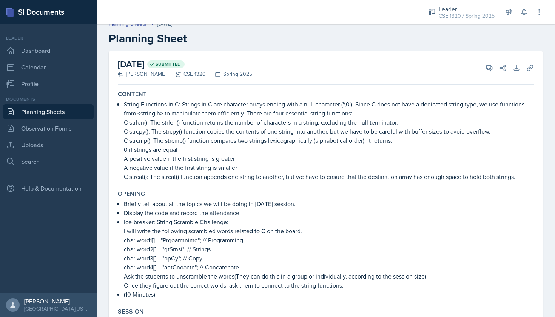
scroll to position [9, 0]
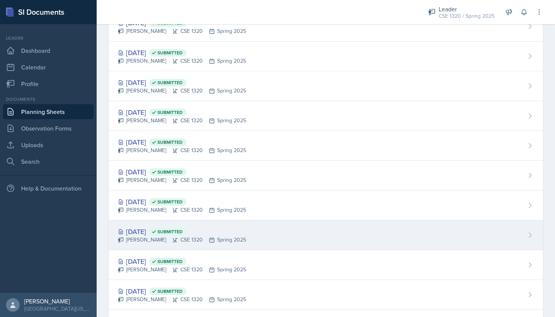
scroll to position [444, 0]
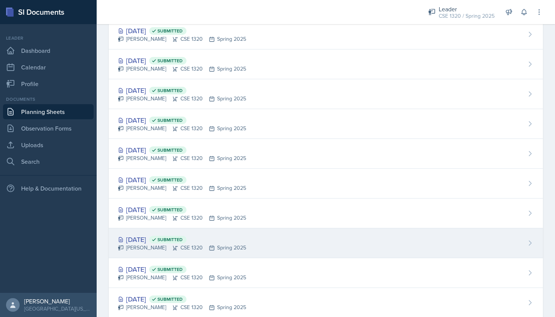
click at [278, 243] on div "Mar 5th, 2025 Submitted Nishan Koirala CSE 1320 Spring 2025" at bounding box center [326, 243] width 434 height 30
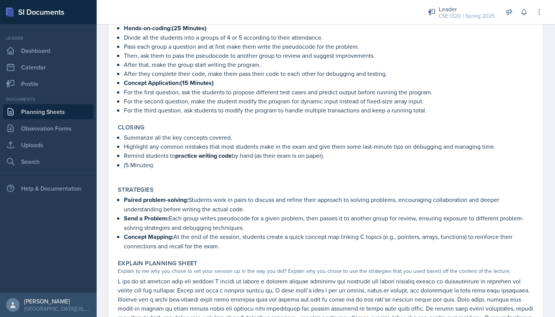
scroll to position [252, 0]
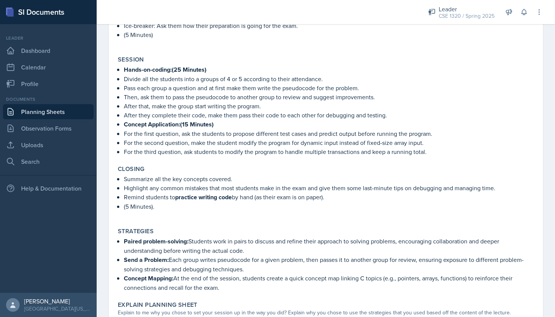
click at [60, 109] on link "Planning Sheets" at bounding box center [48, 111] width 91 height 15
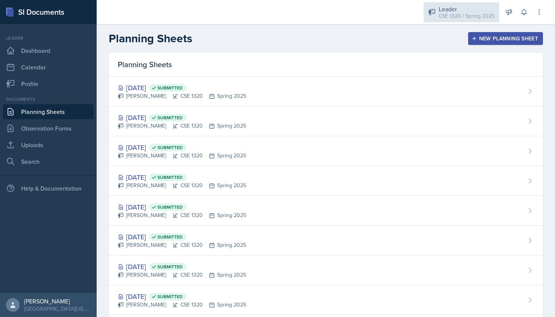
click at [468, 17] on div "CSE 1320 / Spring 2025" at bounding box center [466, 16] width 56 height 8
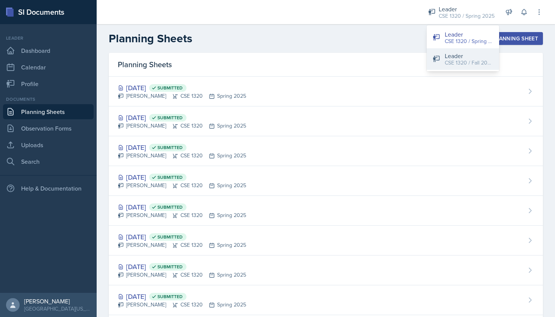
click at [457, 60] on div "CSE 1320 / Fall 2025" at bounding box center [468, 63] width 48 height 8
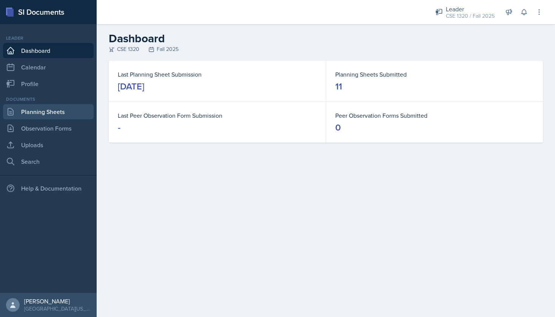
click at [50, 108] on link "Planning Sheets" at bounding box center [48, 111] width 91 height 15
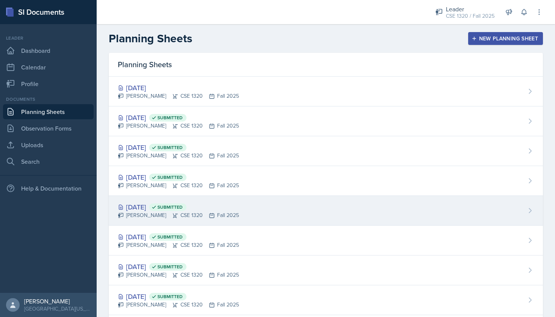
scroll to position [4, 0]
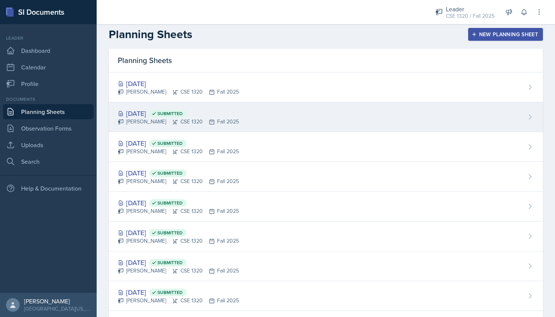
click at [287, 118] on div "Sep 19th, 2025 Submitted Nishan Koirala CSE 1320 Fall 2025" at bounding box center [326, 117] width 434 height 30
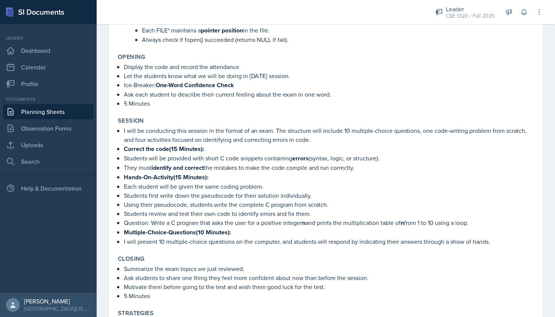
scroll to position [910, 0]
click at [72, 117] on link "Planning Sheets" at bounding box center [48, 111] width 91 height 15
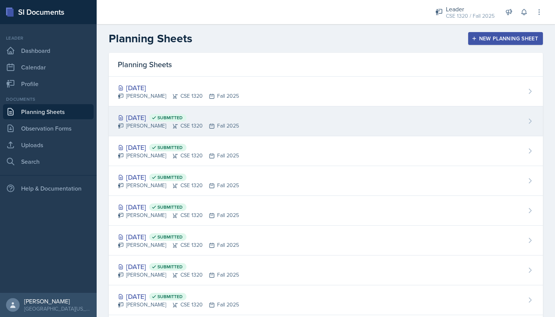
click at [308, 124] on div "Sep 19th, 2025 Submitted Nishan Koirala CSE 1320 Fall 2025" at bounding box center [326, 121] width 434 height 30
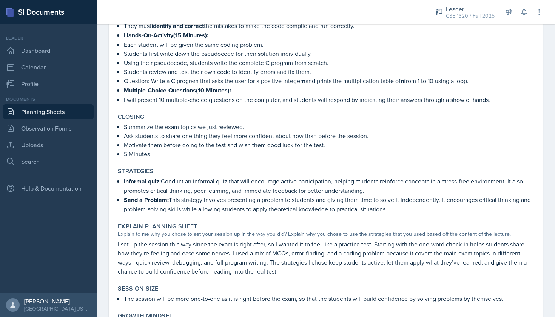
scroll to position [1052, 0]
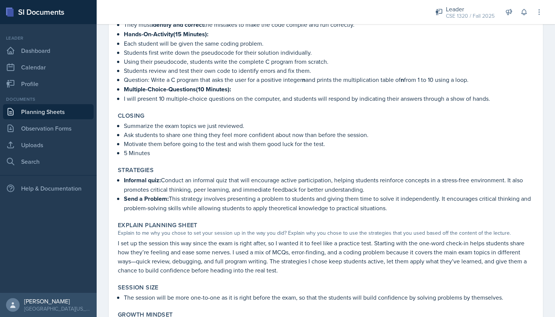
click at [63, 114] on link "Planning Sheets" at bounding box center [48, 111] width 91 height 15
